Goal: Task Accomplishment & Management: Manage account settings

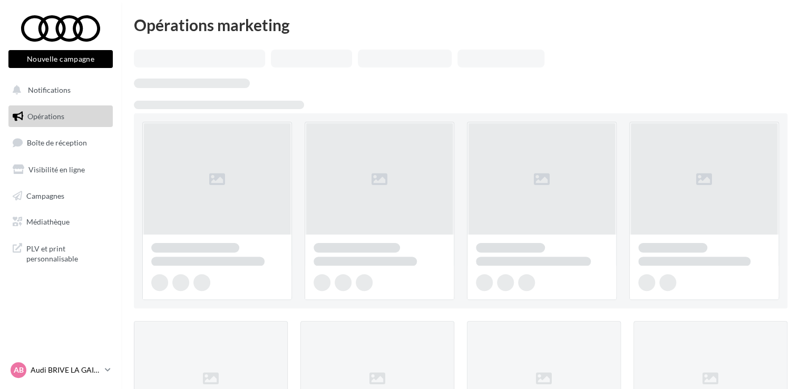
click at [80, 374] on p "Audi BRIVE LA GAILLARDE" at bounding box center [66, 370] width 70 height 11
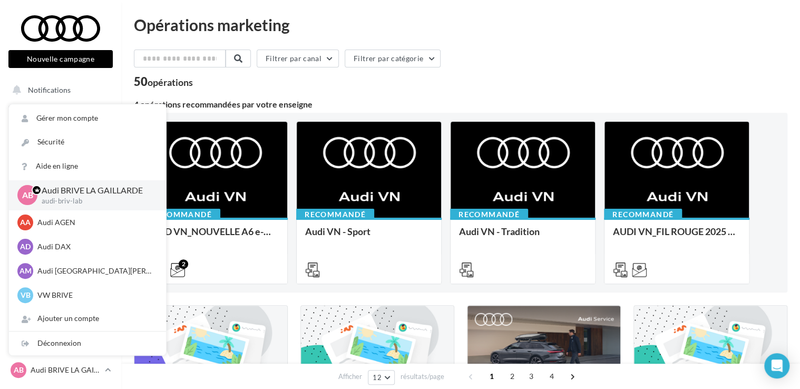
click at [409, 82] on div "50 opérations" at bounding box center [460, 83] width 653 height 14
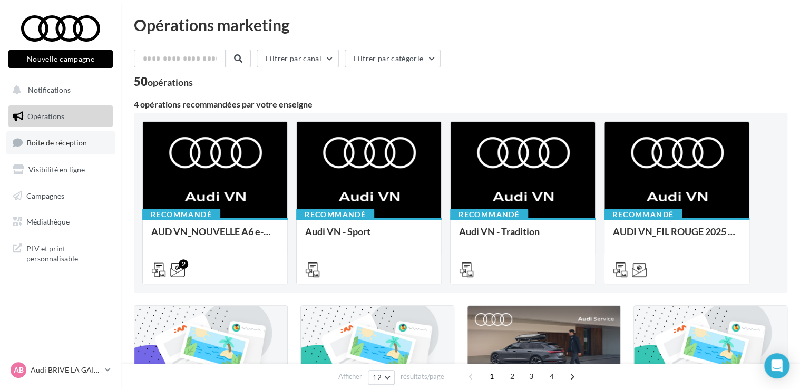
click at [87, 138] on link "Boîte de réception" at bounding box center [60, 142] width 109 height 23
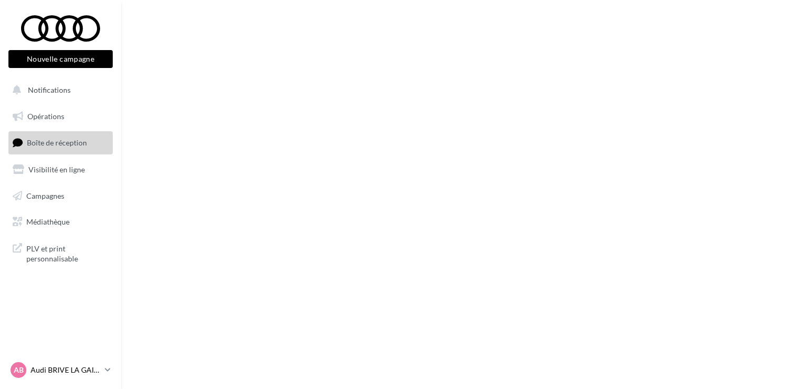
click at [63, 374] on p "Audi BRIVE LA GAILLARDE" at bounding box center [66, 370] width 70 height 11
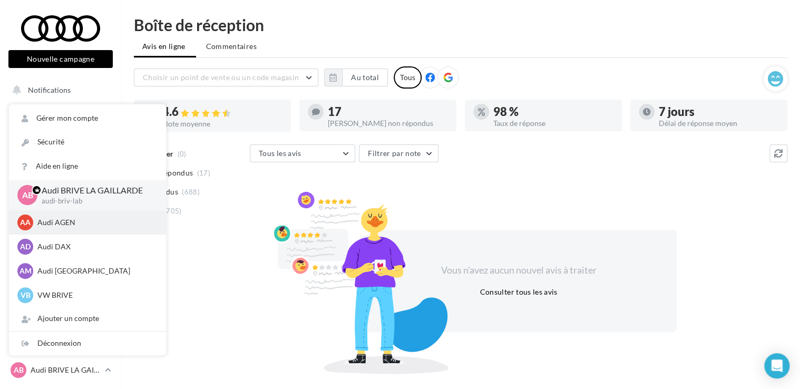
click at [60, 222] on p "Audi AGEN" at bounding box center [95, 222] width 116 height 11
